Goal: Task Accomplishment & Management: Manage account settings

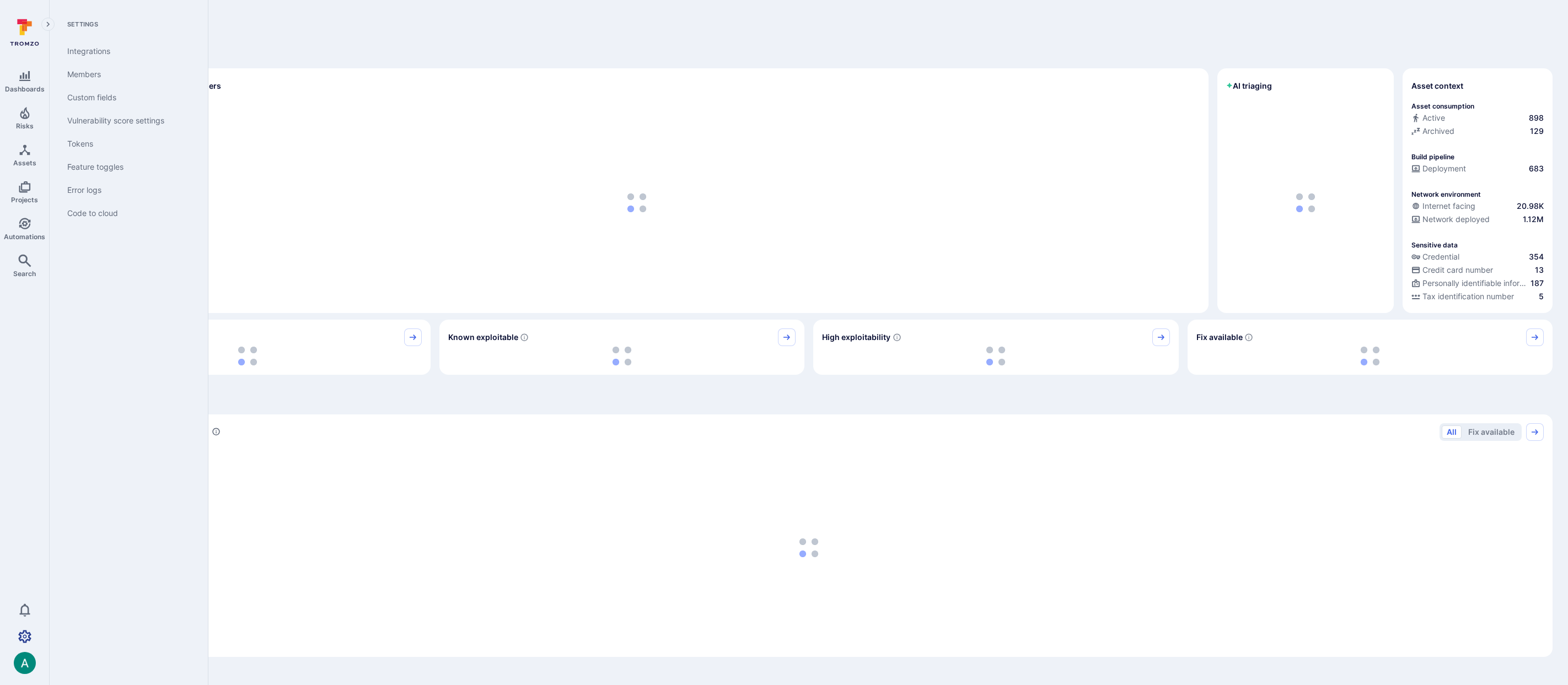
click at [28, 639] on icon "Settings" at bounding box center [25, 636] width 13 height 12
